Goal: Task Accomplishment & Management: Use online tool/utility

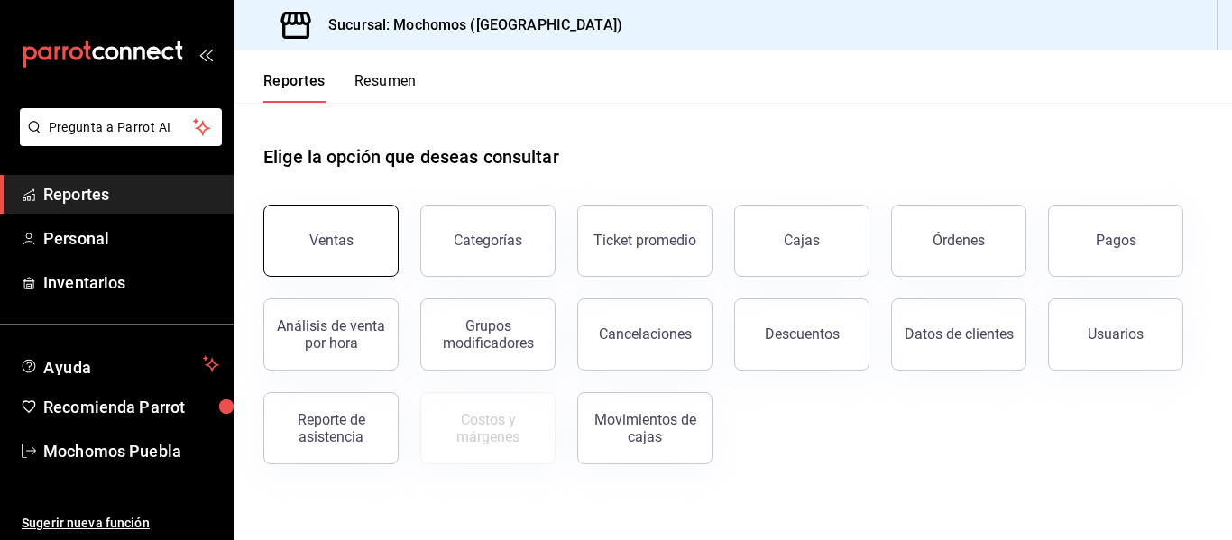
click at [385, 239] on button "Ventas" at bounding box center [330, 241] width 135 height 72
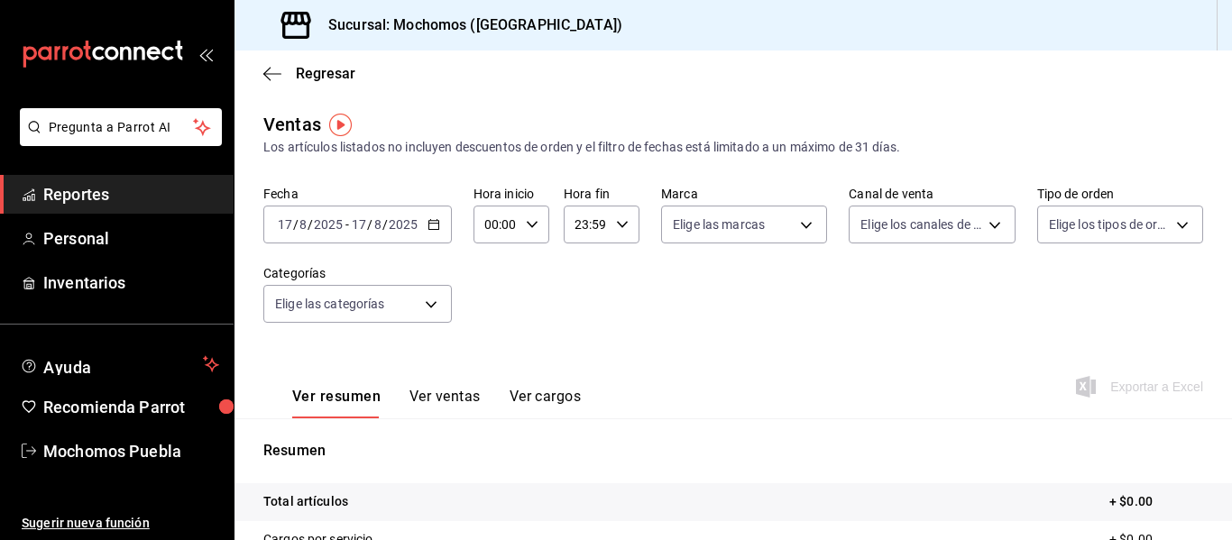
click at [446, 219] on div "[DATE] [DATE] - [DATE] [DATE]" at bounding box center [357, 225] width 189 height 38
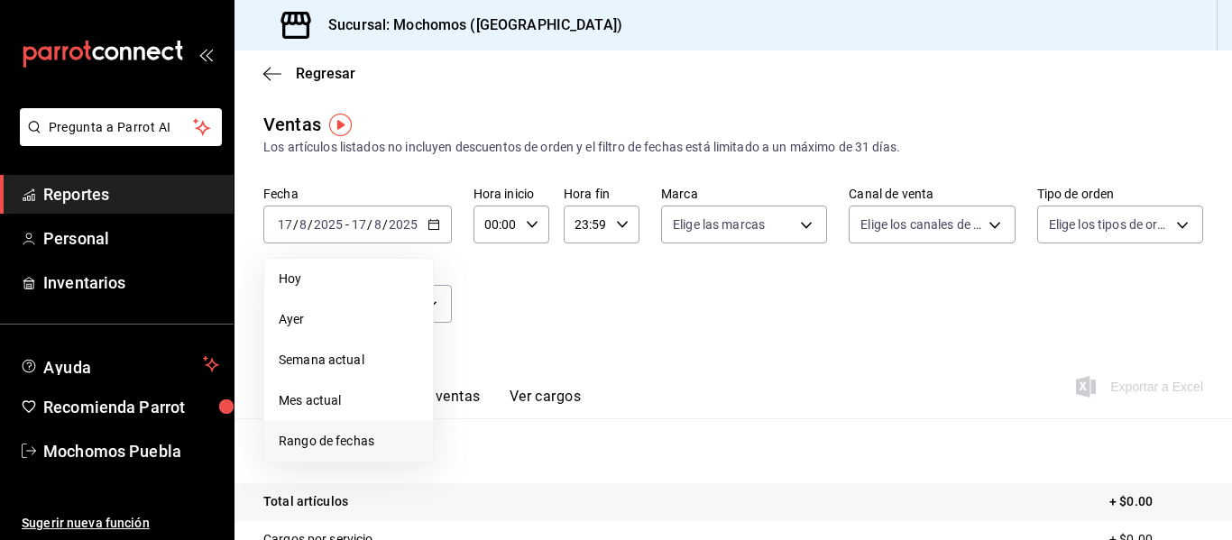
click at [329, 441] on span "Rango de fechas" at bounding box center [349, 441] width 140 height 19
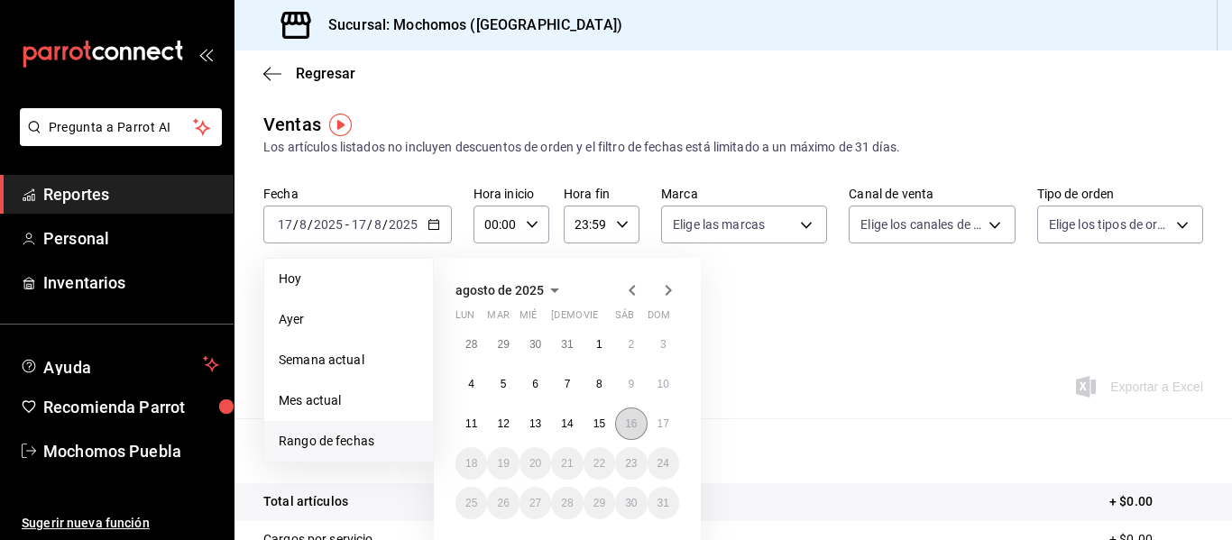
click at [639, 423] on button "16" at bounding box center [631, 424] width 32 height 32
click at [672, 423] on button "17" at bounding box center [664, 424] width 32 height 32
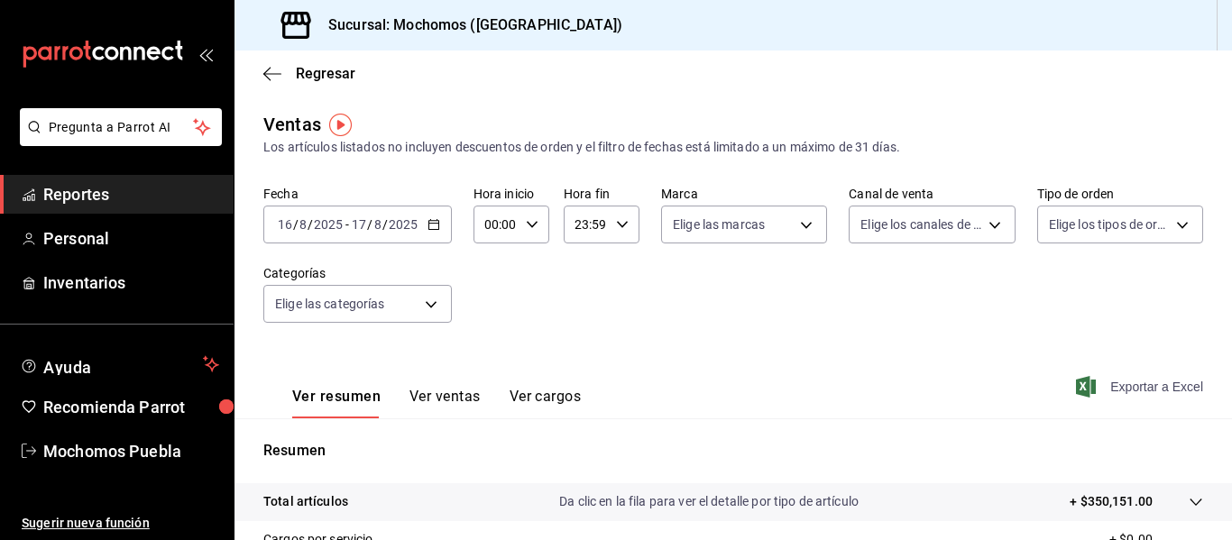
click at [1109, 391] on span "Exportar a Excel" at bounding box center [1142, 387] width 124 height 22
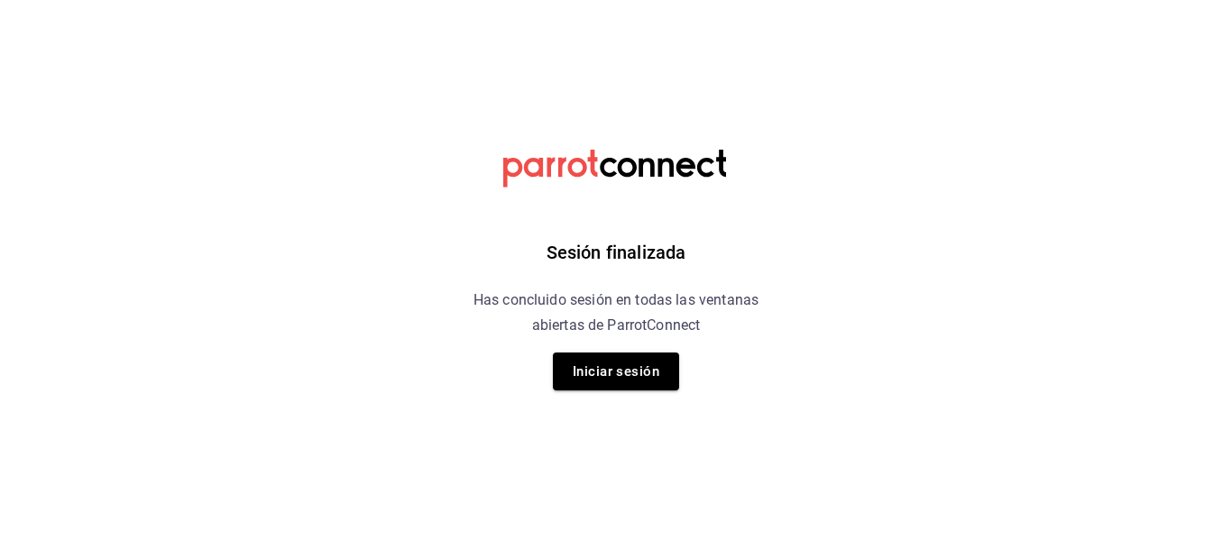
click at [346, 0] on html "Sesión finalizada Has concluido sesión en todas las ventanas abiertas de Parrot…" at bounding box center [616, 0] width 1232 height 0
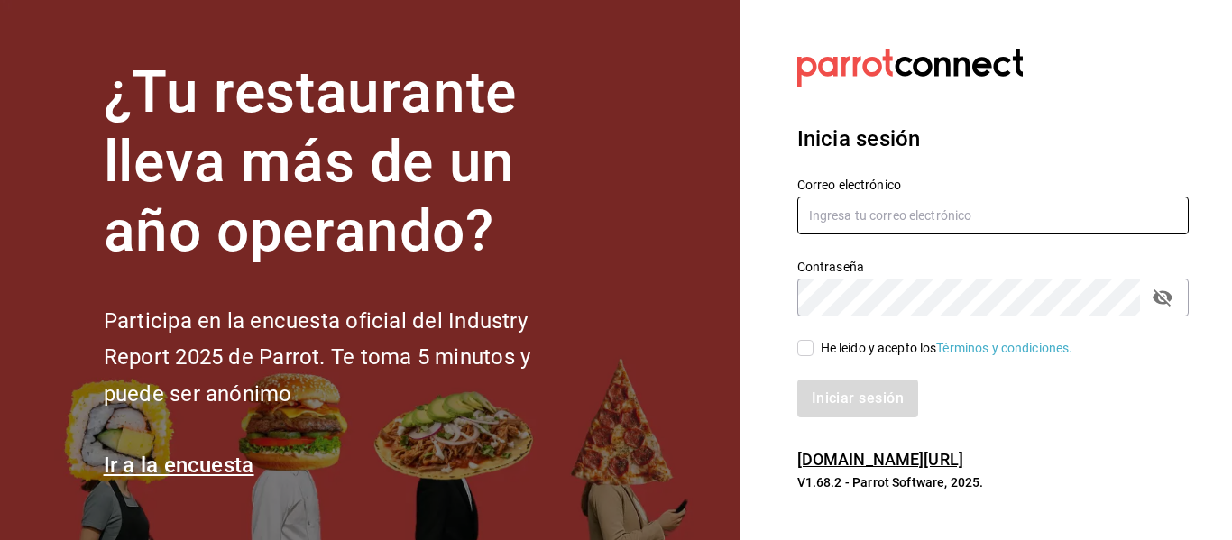
type input "mochomos.puebla@grupocosteno.com"
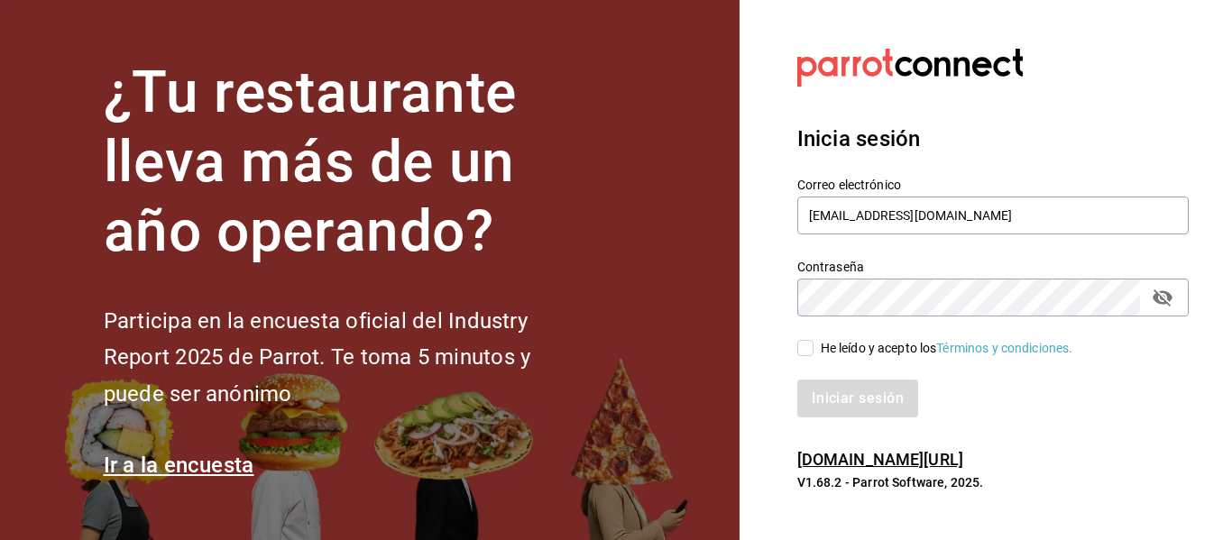
click at [811, 342] on input "He leído y acepto los Términos y condiciones." at bounding box center [805, 348] width 16 height 16
checkbox input "true"
click at [822, 387] on button "Iniciar sesión" at bounding box center [858, 399] width 123 height 38
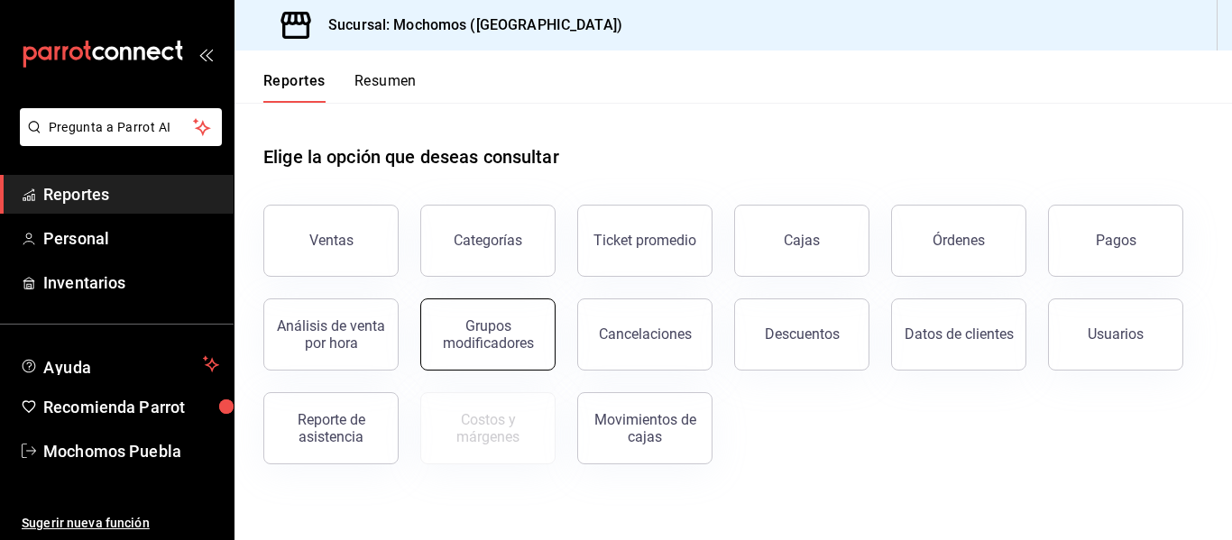
click at [483, 355] on button "Grupos modificadores" at bounding box center [487, 335] width 135 height 72
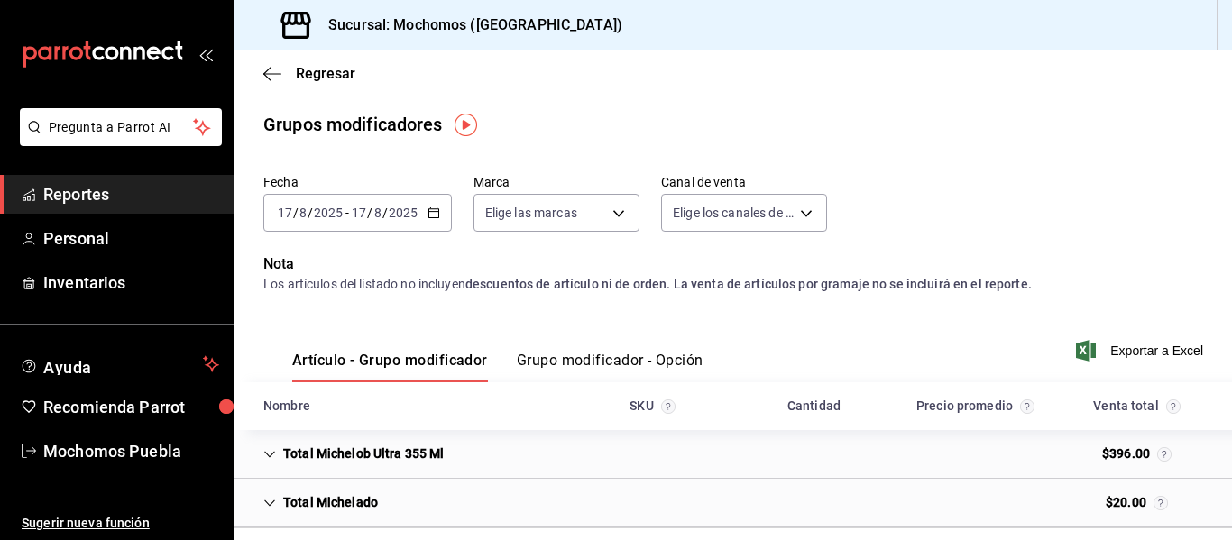
click at [441, 228] on div "[DATE] [DATE] - [DATE] [DATE]" at bounding box center [357, 213] width 189 height 38
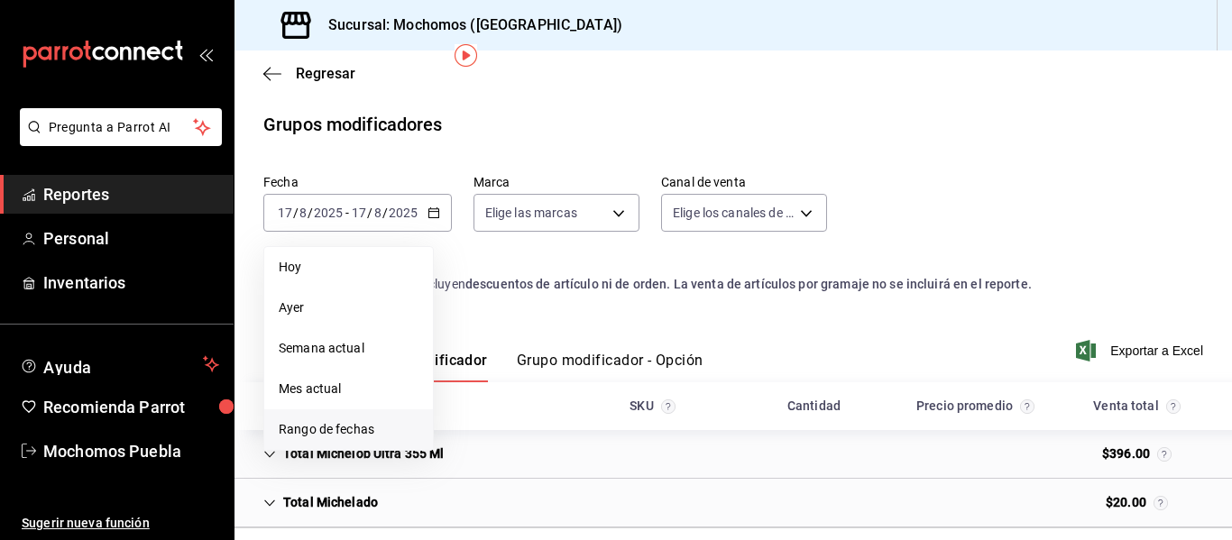
scroll to position [75, 0]
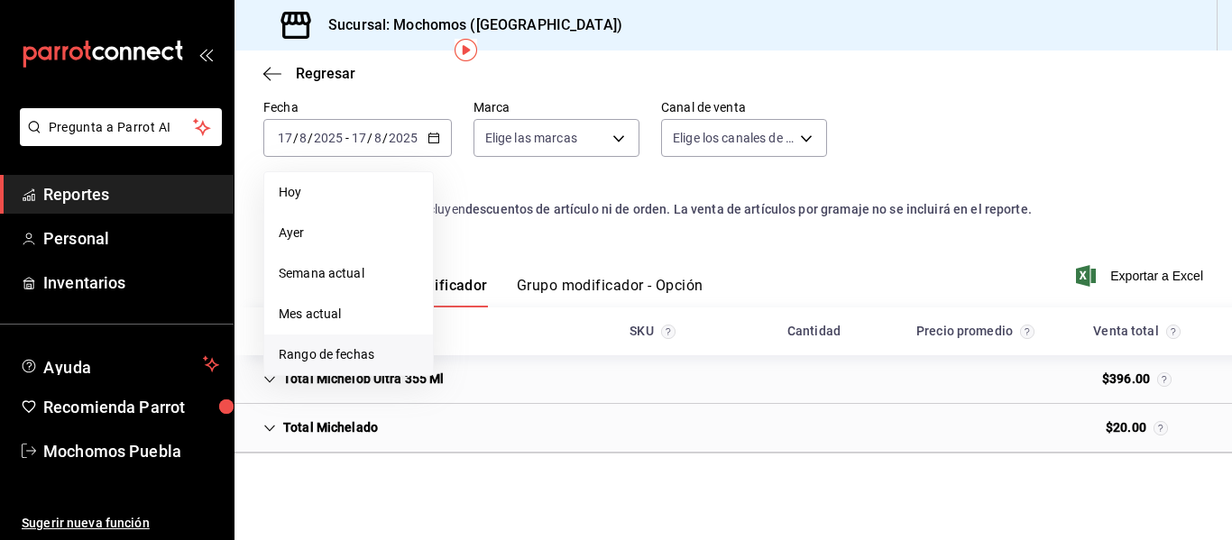
click at [318, 357] on span "Rango de fechas" at bounding box center [349, 355] width 140 height 19
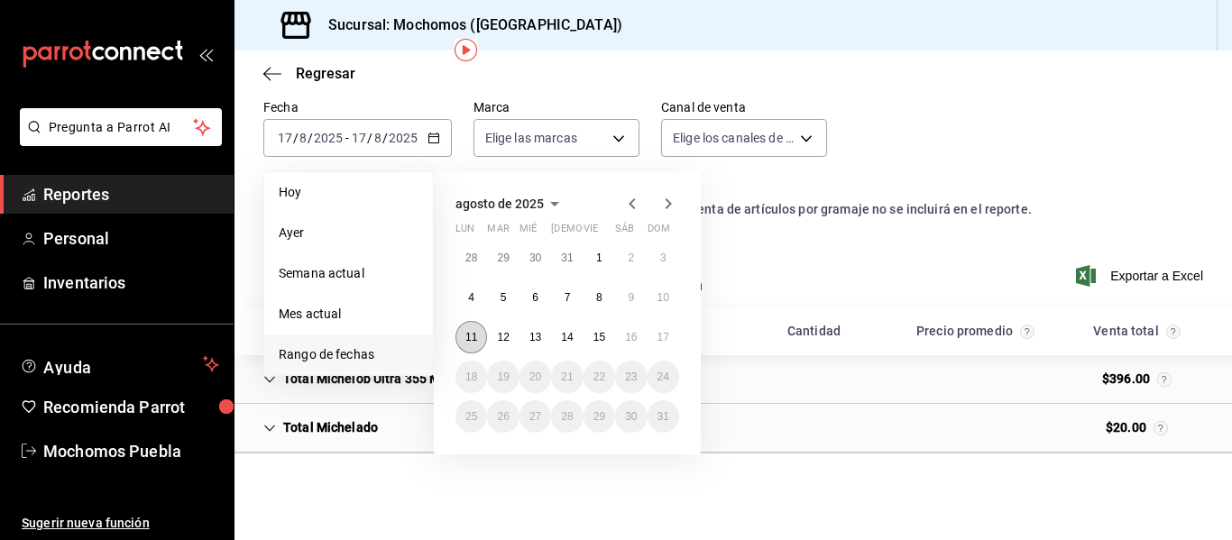
click at [475, 327] on button "11" at bounding box center [472, 337] width 32 height 32
click at [675, 340] on button "17" at bounding box center [664, 337] width 32 height 32
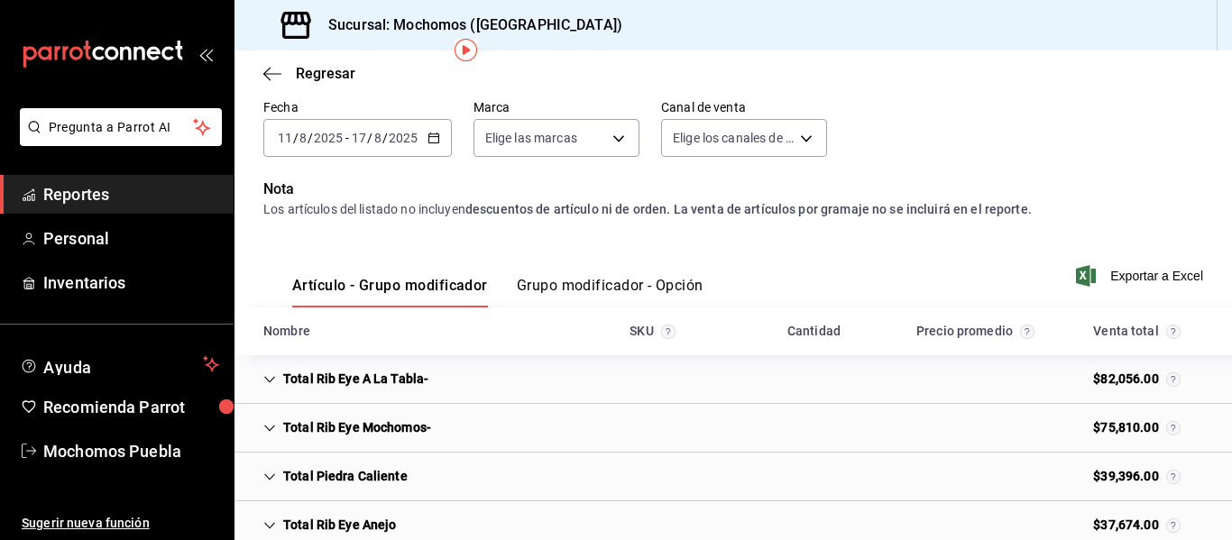
click at [547, 290] on button "Grupo modificador - Opción" at bounding box center [610, 292] width 187 height 31
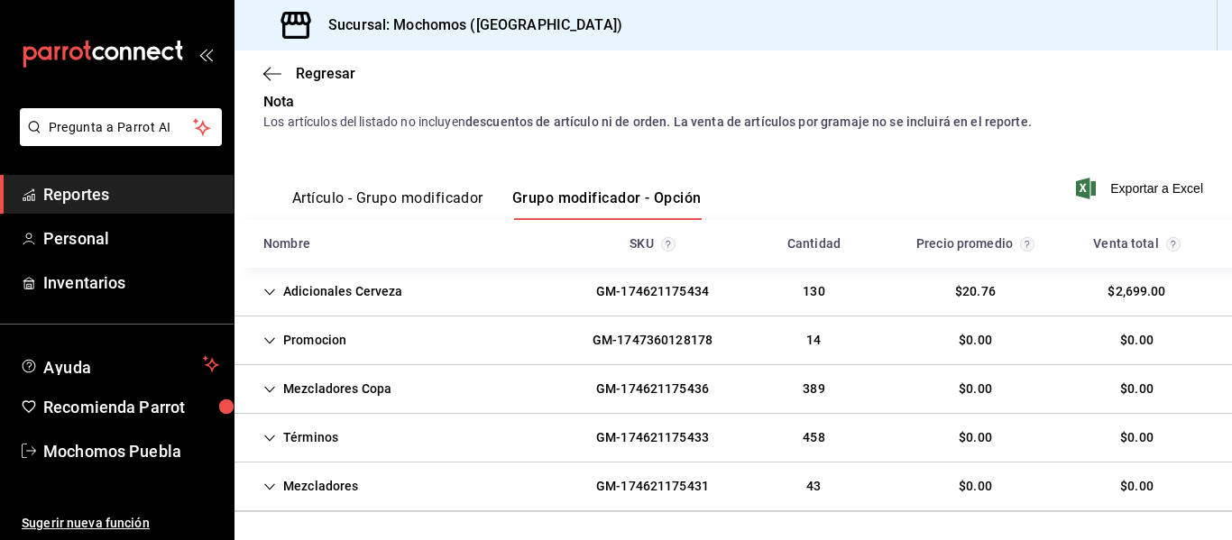
scroll to position [163, 0]
click at [272, 327] on div "Promocion" at bounding box center [305, 339] width 112 height 33
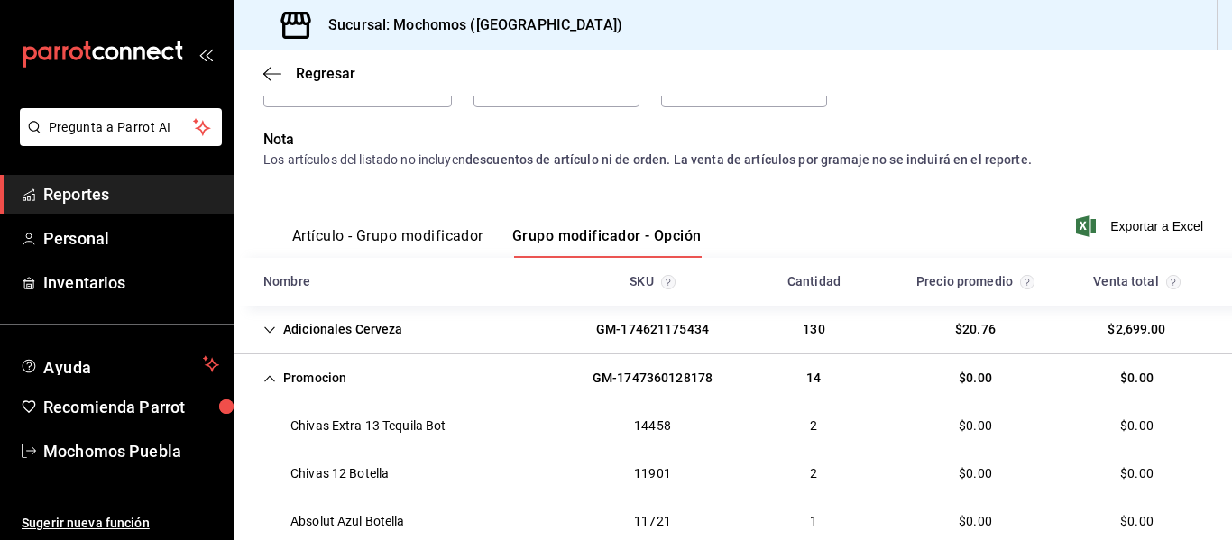
scroll to position [114, 0]
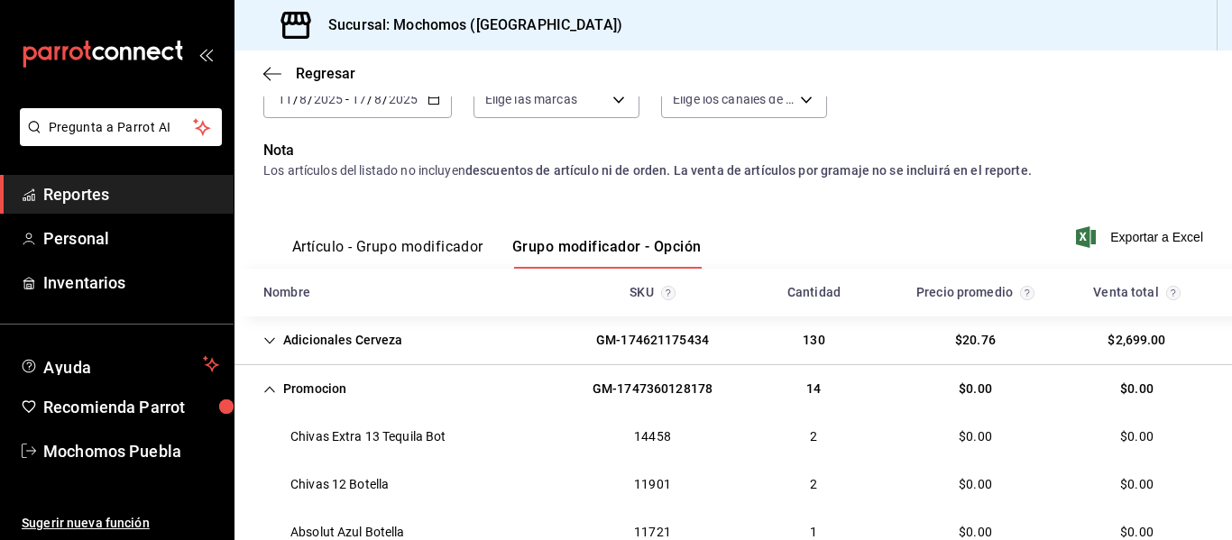
click at [603, 250] on button "Grupo modificador - Opción" at bounding box center [606, 253] width 189 height 31
click at [451, 480] on div "Chivas 12 Botella 11901 2 $0.00 $0.00" at bounding box center [734, 485] width 998 height 48
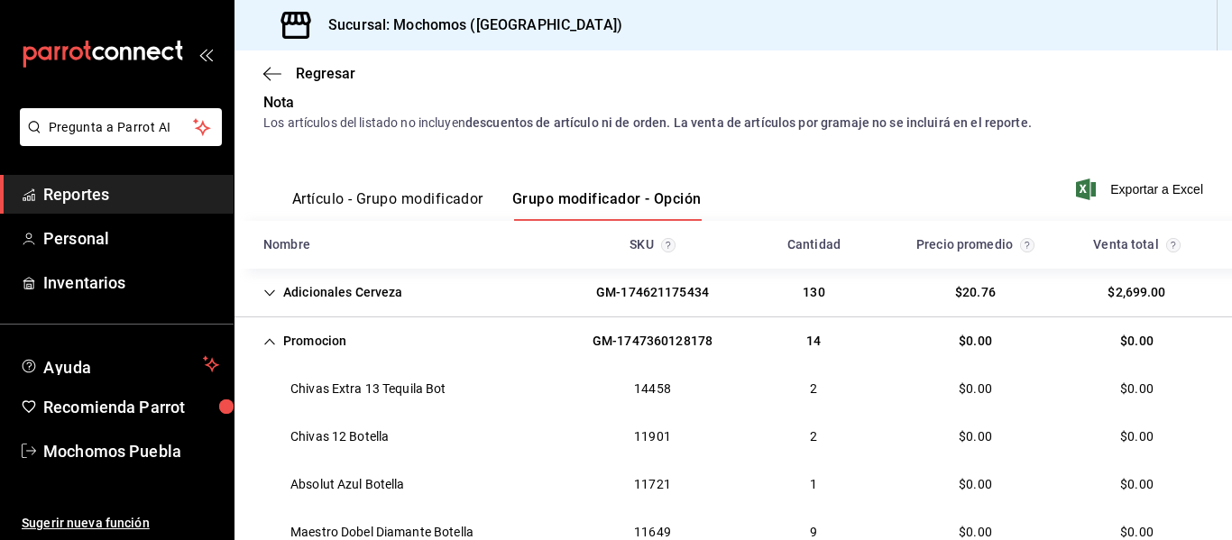
scroll to position [210, 0]
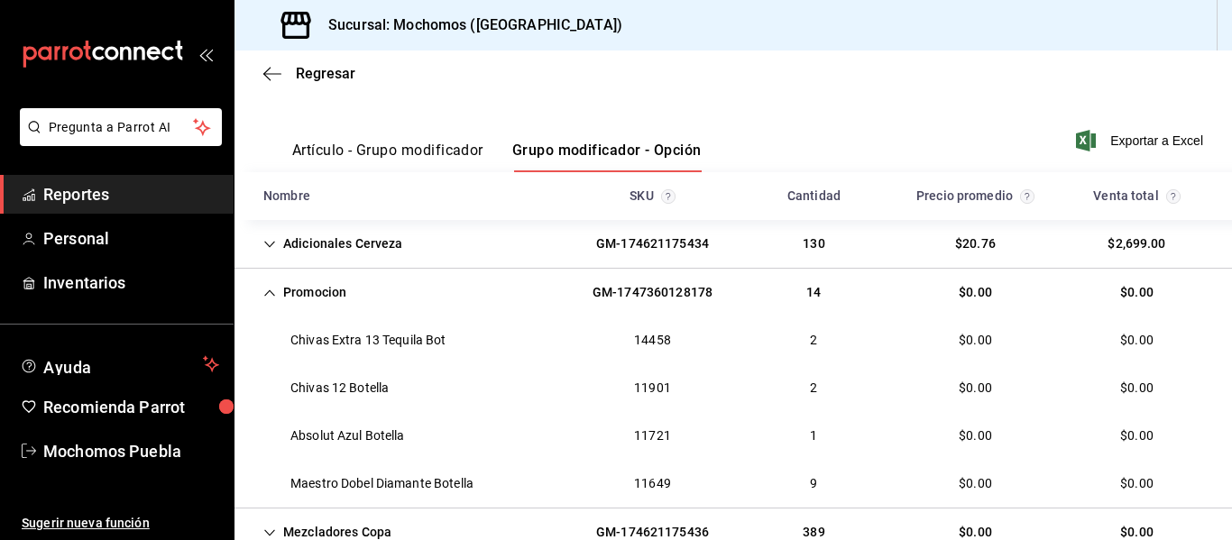
click at [80, 196] on span "Reportes" at bounding box center [131, 194] width 176 height 24
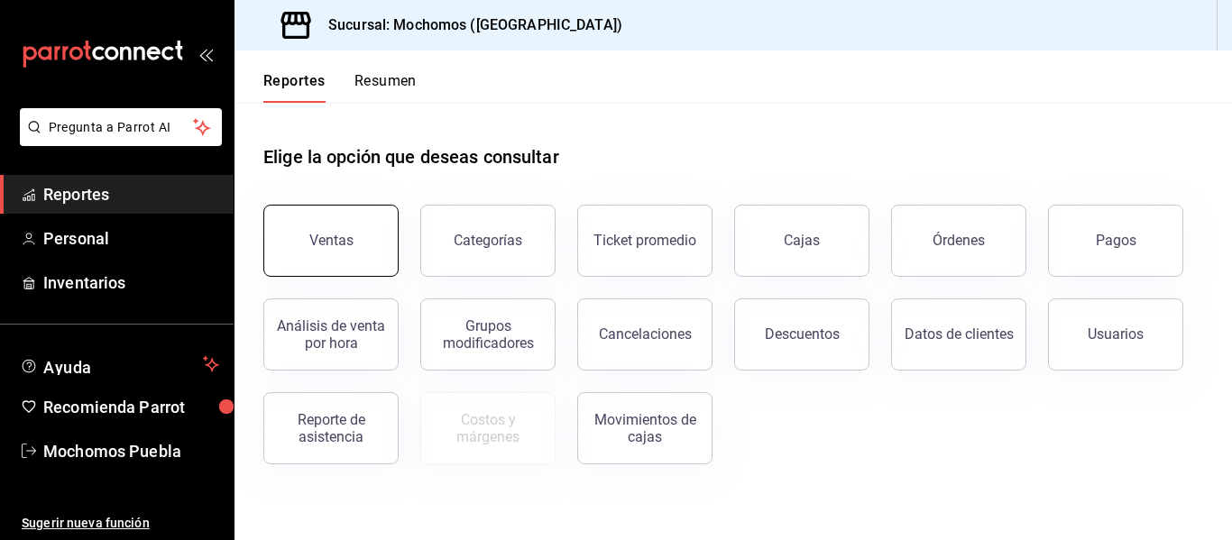
click at [296, 223] on button "Ventas" at bounding box center [330, 241] width 135 height 72
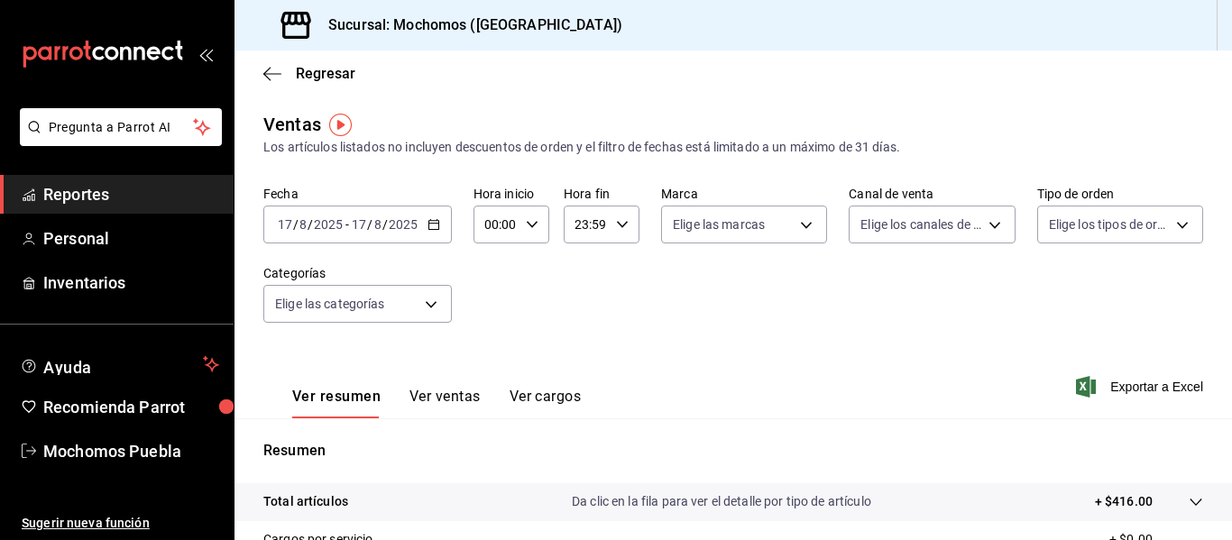
click at [438, 234] on div "[DATE] [DATE] - [DATE] [DATE]" at bounding box center [357, 225] width 189 height 38
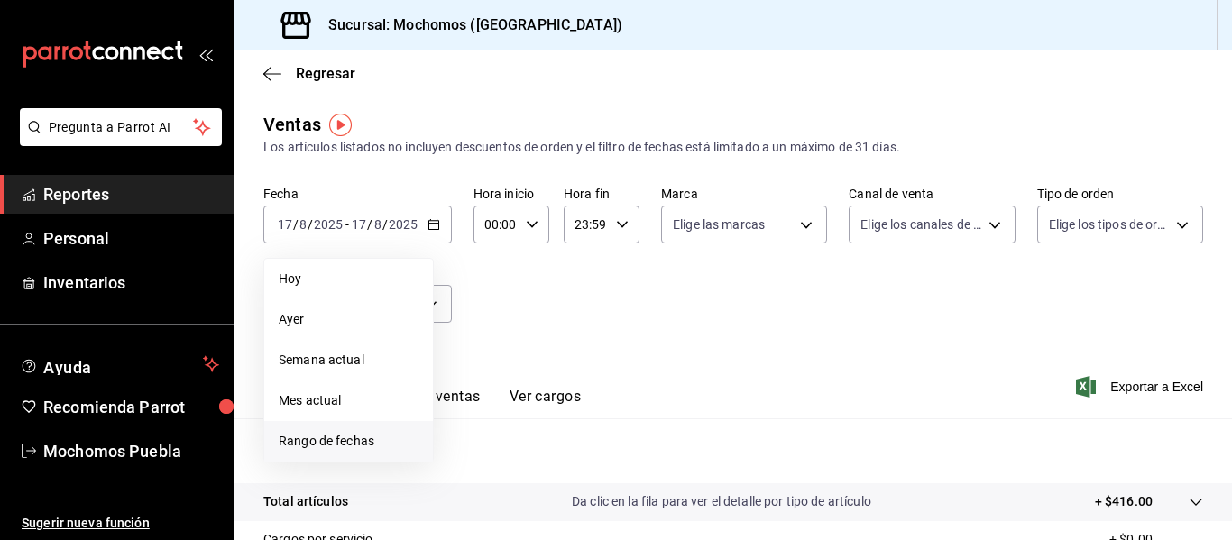
click at [332, 438] on span "Rango de fechas" at bounding box center [349, 441] width 140 height 19
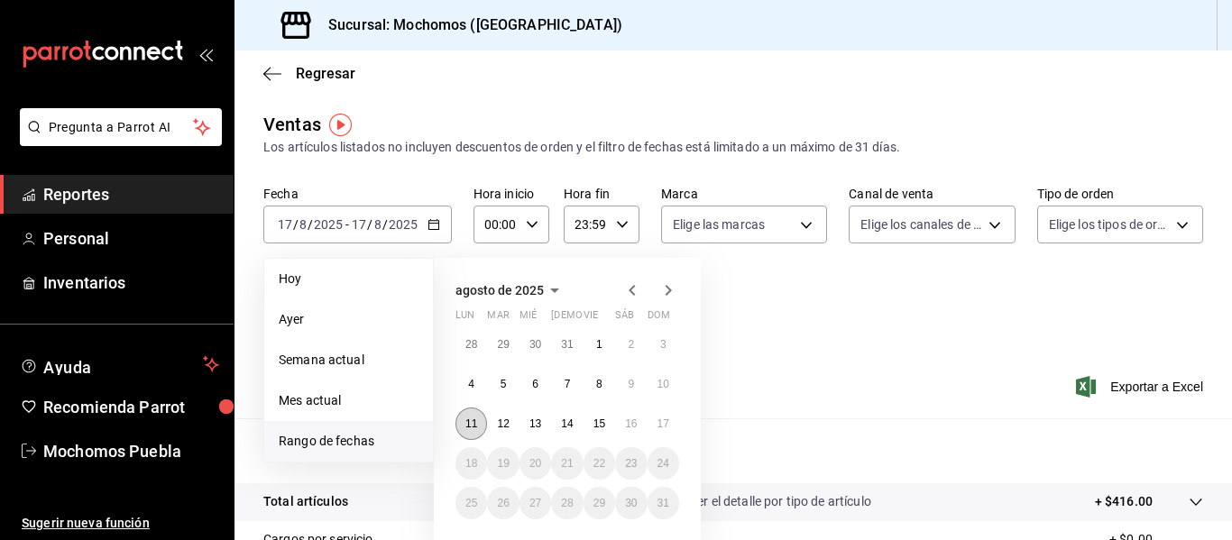
click at [463, 423] on button "11" at bounding box center [472, 424] width 32 height 32
click at [676, 423] on button "17" at bounding box center [664, 424] width 32 height 32
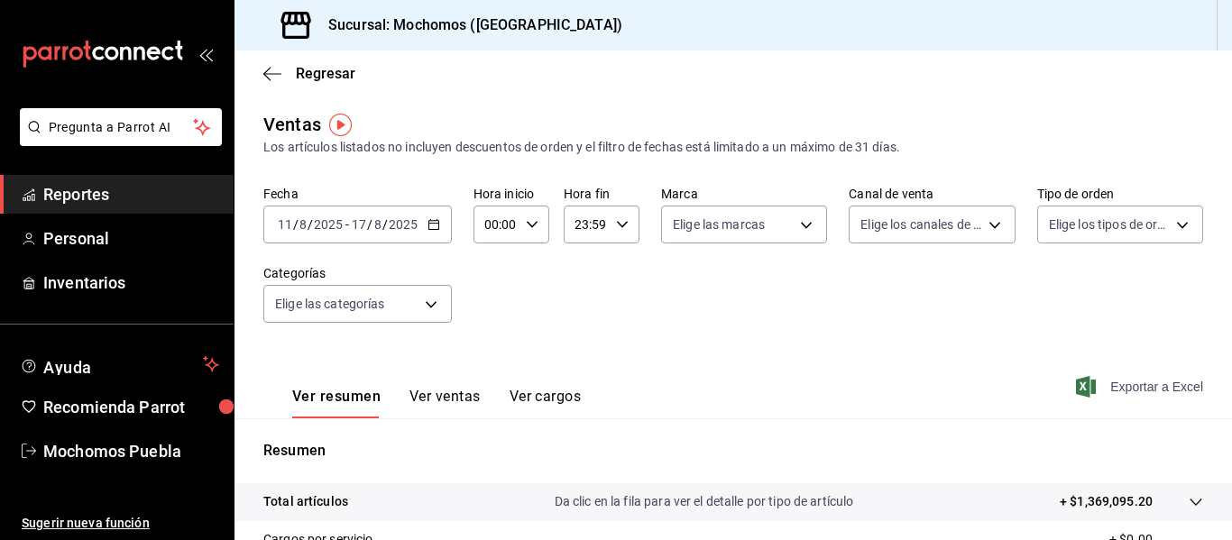
click at [1137, 389] on span "Exportar a Excel" at bounding box center [1142, 387] width 124 height 22
click at [124, 200] on span "Reportes" at bounding box center [131, 194] width 176 height 24
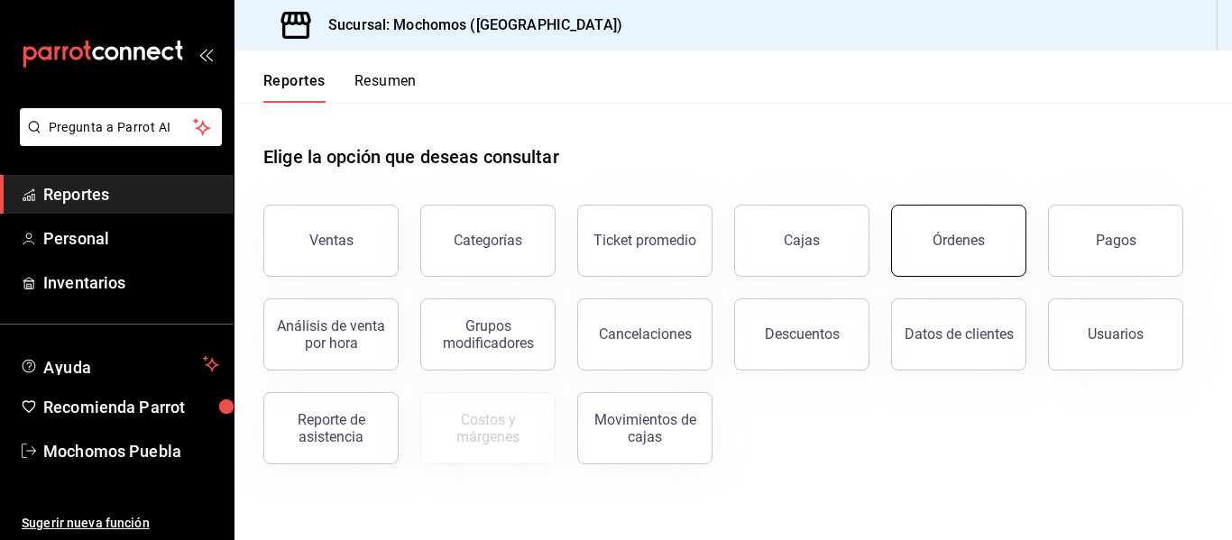
click at [963, 243] on div "Órdenes" at bounding box center [959, 240] width 52 height 17
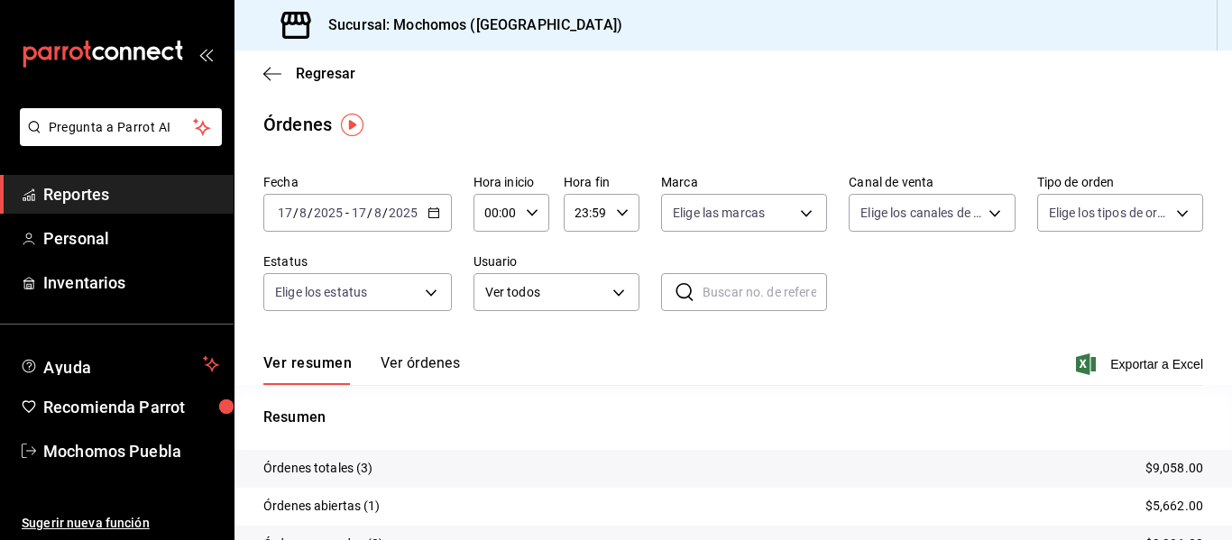
click at [431, 207] on icon "button" at bounding box center [434, 213] width 13 height 13
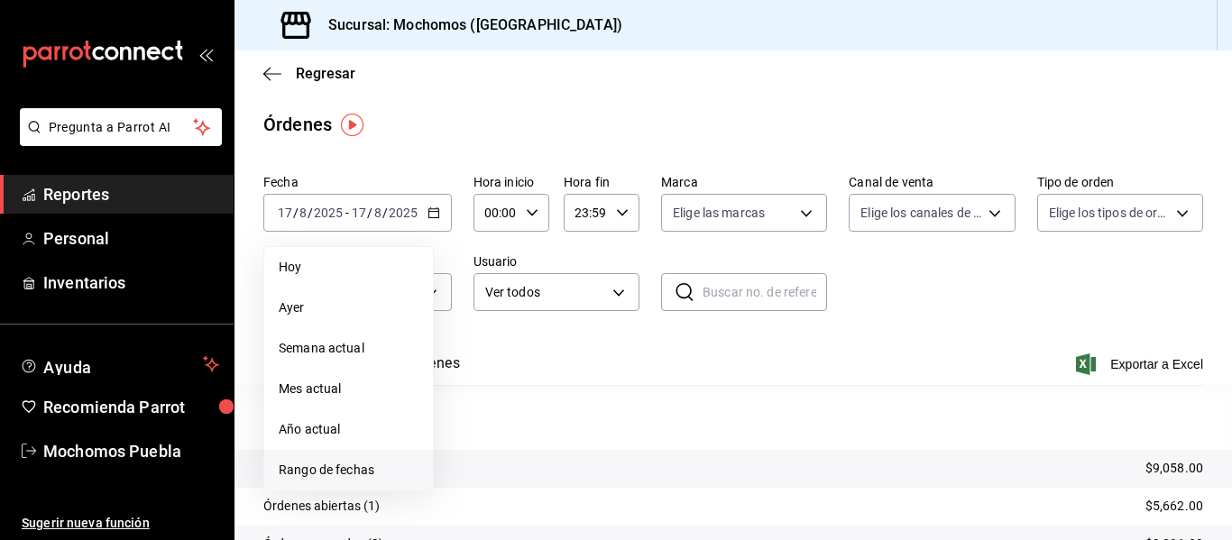
click at [354, 468] on span "Rango de fechas" at bounding box center [349, 470] width 140 height 19
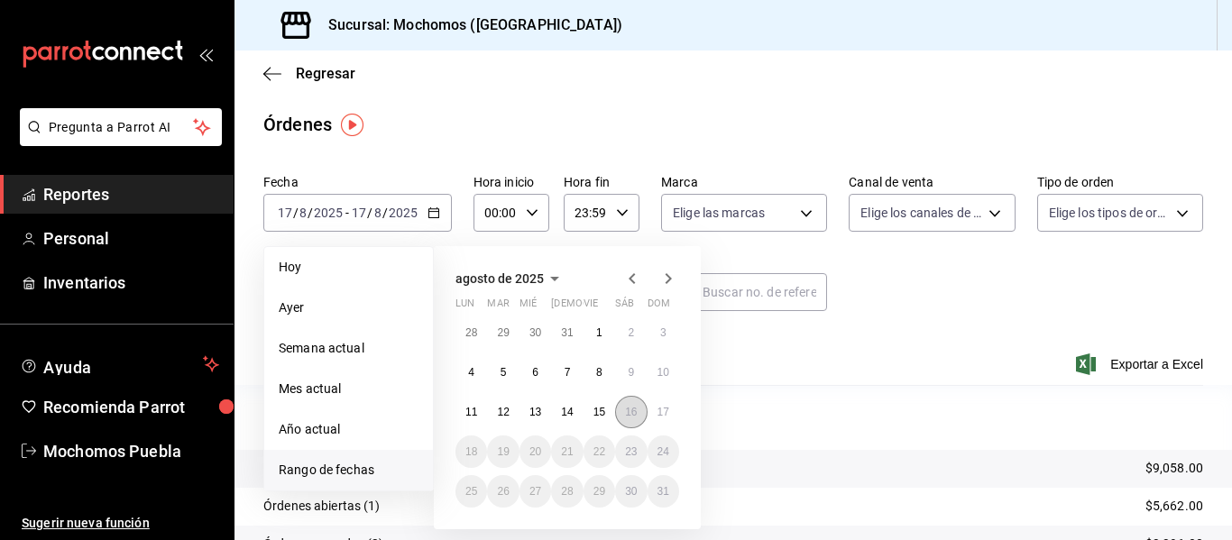
click at [627, 411] on abbr "16" at bounding box center [631, 412] width 12 height 13
click at [659, 412] on abbr "17" at bounding box center [664, 412] width 12 height 13
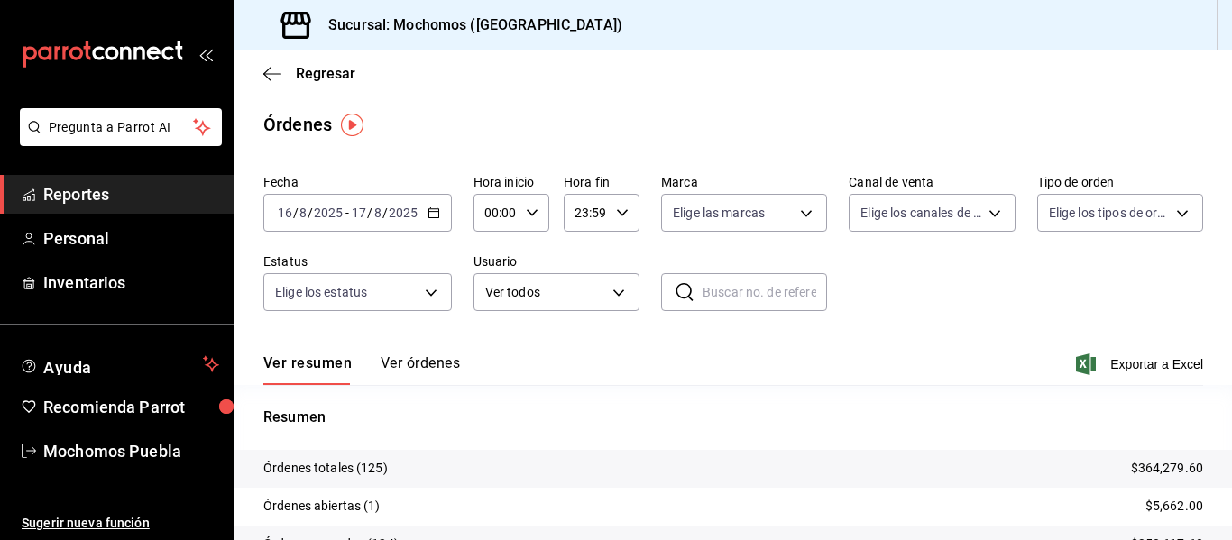
click at [533, 207] on icon "button" at bounding box center [532, 213] width 13 height 13
click at [488, 347] on span "02" at bounding box center [491, 345] width 8 height 14
click at [526, 207] on div at bounding box center [616, 270] width 1232 height 540
click at [526, 207] on icon "button" at bounding box center [532, 213] width 13 height 13
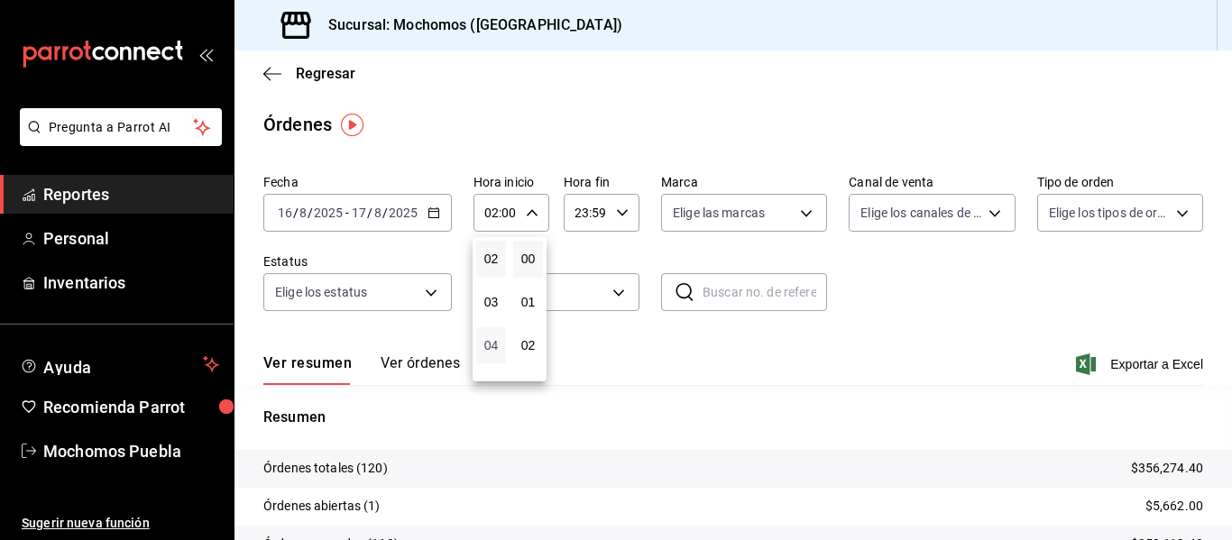
click at [493, 344] on span "04" at bounding box center [491, 345] width 8 height 14
type input "04:00"
click at [963, 302] on div at bounding box center [616, 270] width 1232 height 540
click at [1115, 364] on span "Exportar a Excel" at bounding box center [1142, 365] width 124 height 22
click at [1113, 367] on span "Exportar a Excel" at bounding box center [1142, 365] width 124 height 22
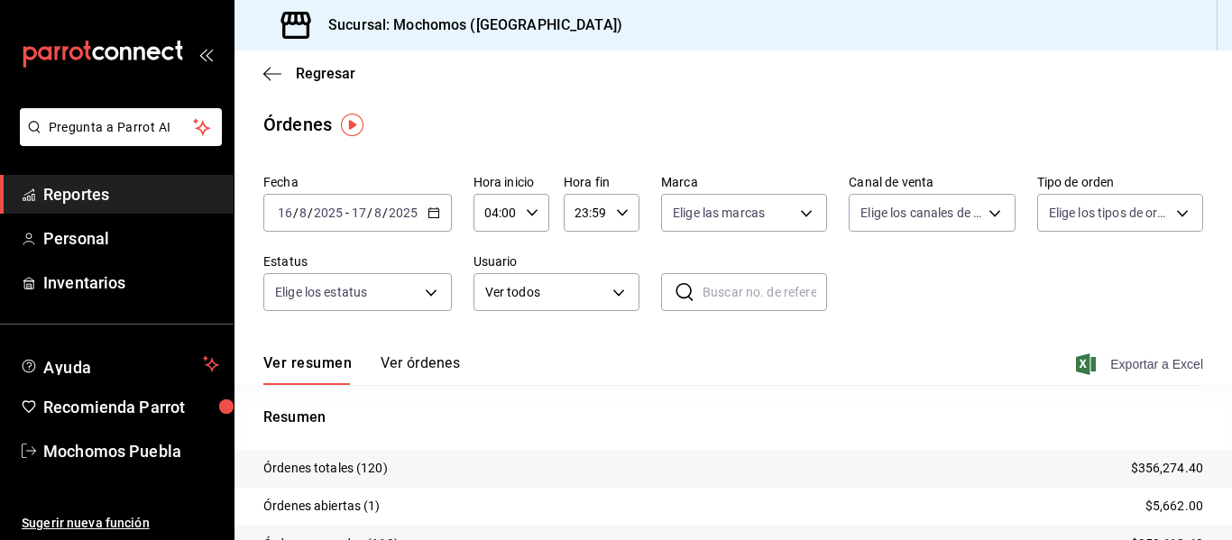
click at [1128, 365] on span "Exportar a Excel" at bounding box center [1142, 365] width 124 height 22
